Goal: Book appointment/travel/reservation

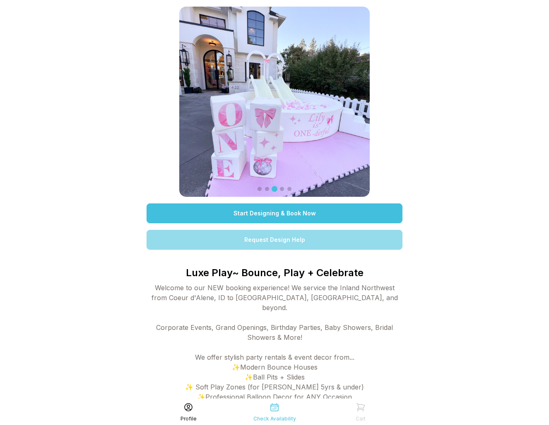
click at [287, 241] on link "Request Design Help" at bounding box center [275, 240] width 256 height 20
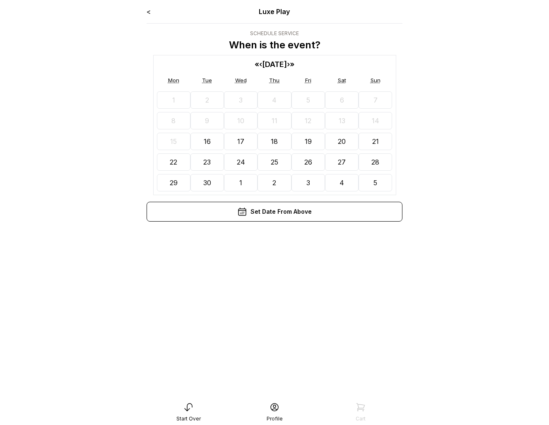
click at [382, 164] on button "28" at bounding box center [375, 162] width 34 height 17
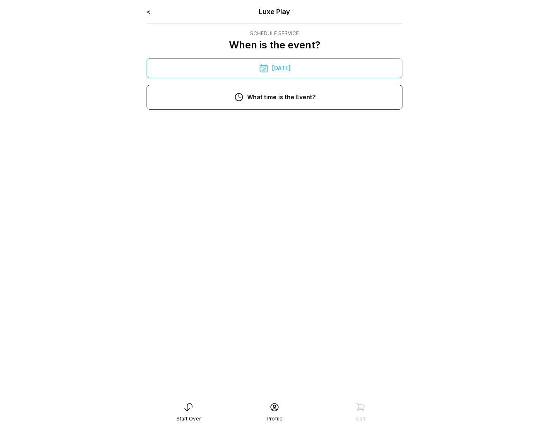
click at [296, 152] on div "11:00 am" at bounding box center [274, 153] width 243 height 20
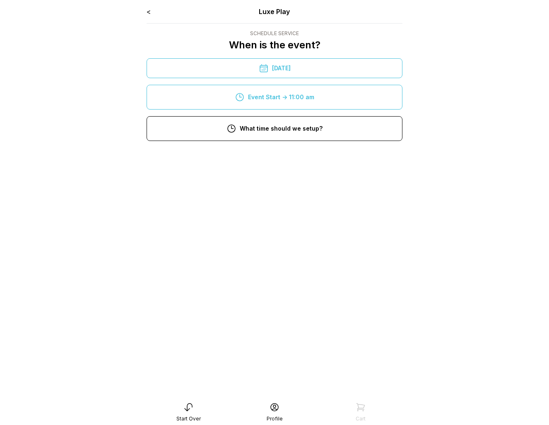
click at [299, 179] on div "9:00 am" at bounding box center [274, 184] width 243 height 20
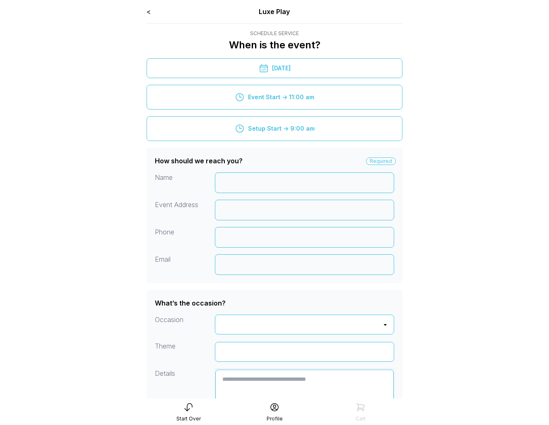
click at [147, 11] on link "<" at bounding box center [149, 11] width 4 height 8
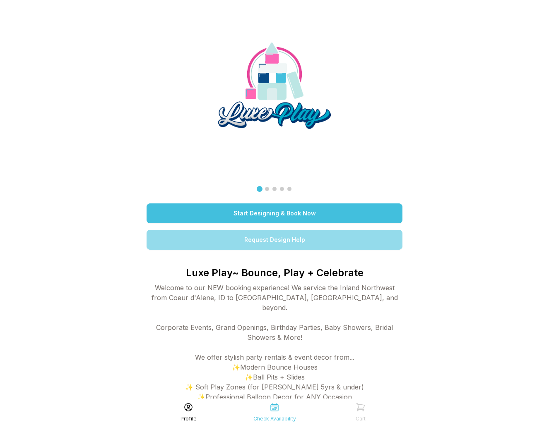
click at [241, 209] on link "Start Designing & Book Now" at bounding box center [275, 214] width 256 height 20
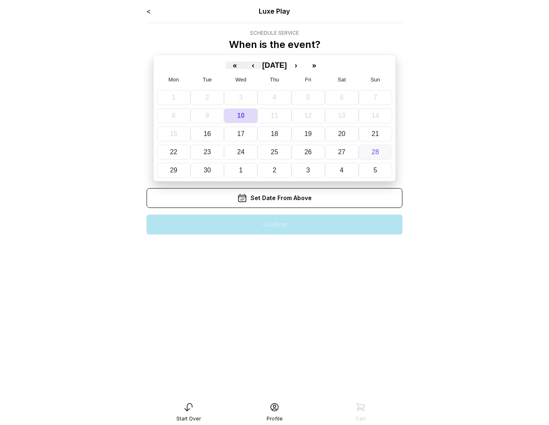
click at [369, 155] on button "28" at bounding box center [375, 152] width 34 height 15
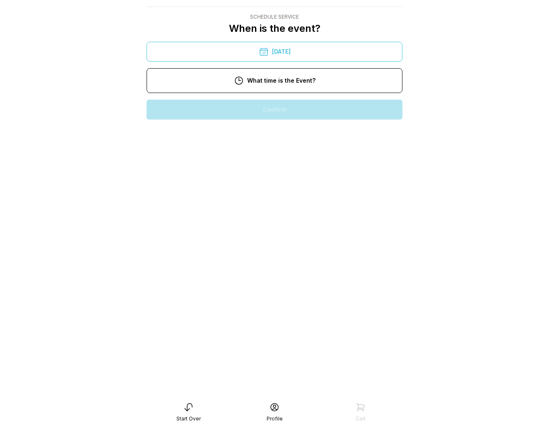
scroll to position [23, 0]
click at [320, 157] on div "12:00 pm" at bounding box center [274, 163] width 243 height 20
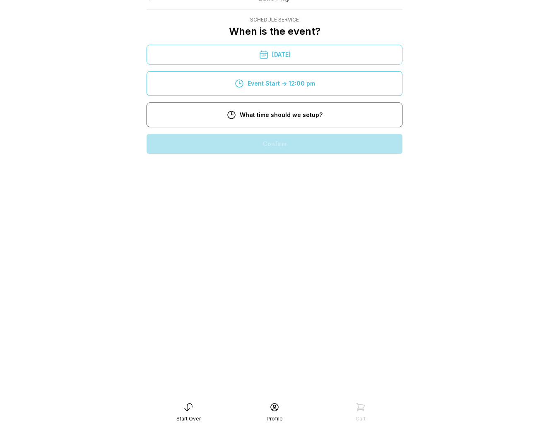
click at [296, 142] on div "11:00 am" at bounding box center [274, 139] width 243 height 20
click at [292, 175] on div "9:00 am" at bounding box center [274, 170] width 243 height 20
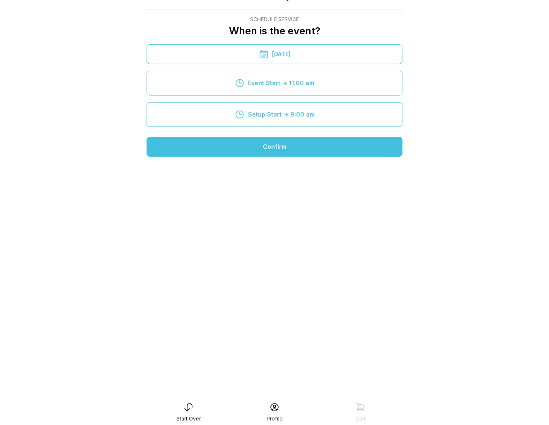
scroll to position [14, 0]
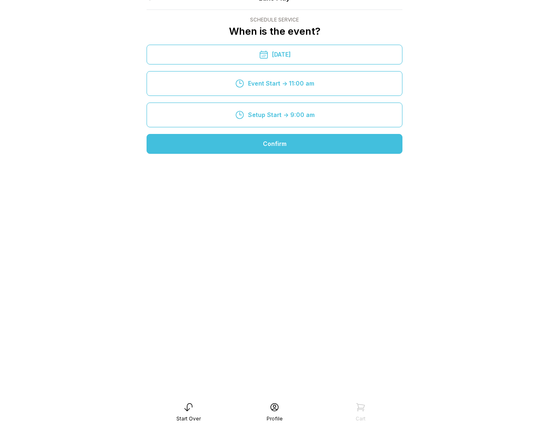
click at [282, 148] on div "Confirm" at bounding box center [275, 144] width 256 height 20
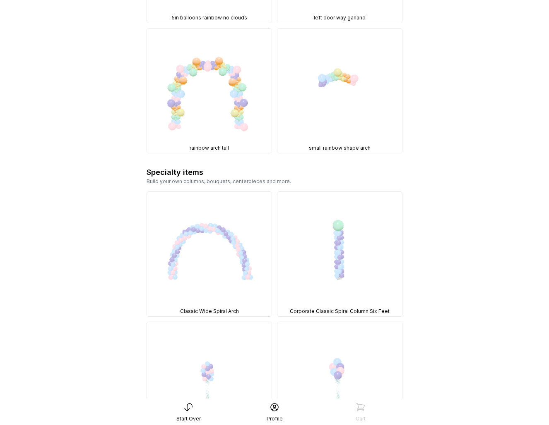
scroll to position [3831, 0]
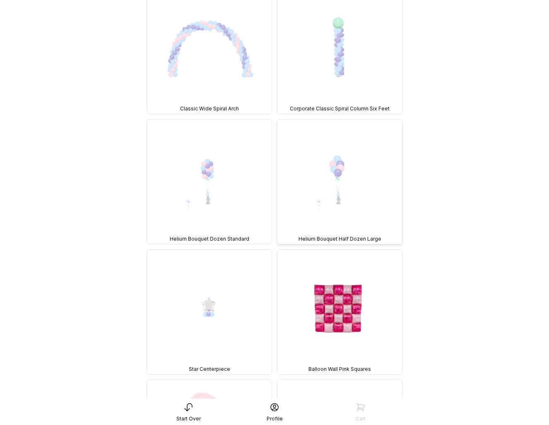
click at [338, 120] on img at bounding box center [339, 182] width 125 height 125
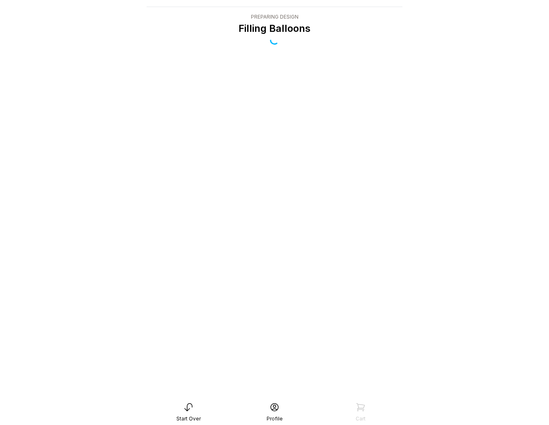
scroll to position [17, 0]
